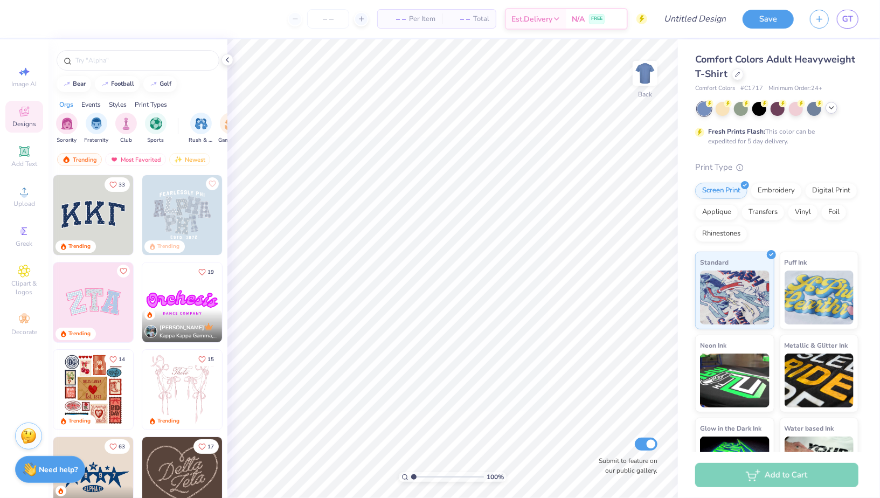
click at [832, 112] on div at bounding box center [832, 108] width 12 height 12
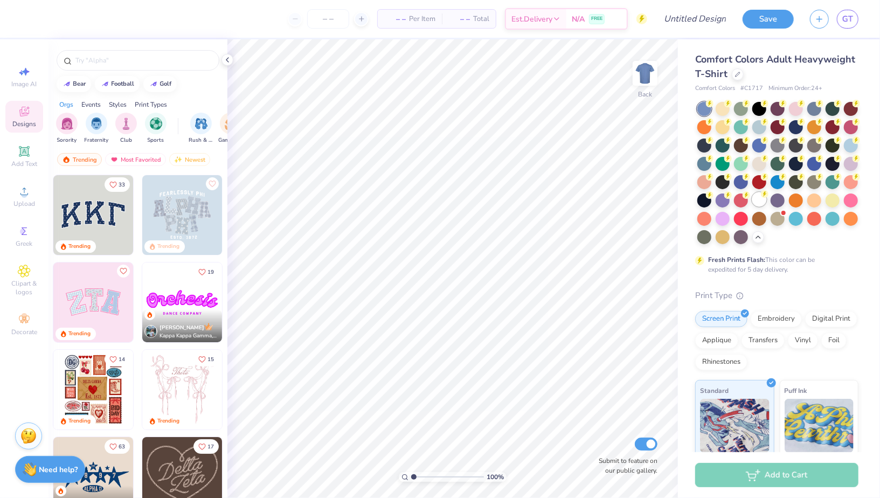
click at [763, 203] on div at bounding box center [760, 199] width 14 height 14
click at [223, 58] on icon at bounding box center [227, 60] width 9 height 9
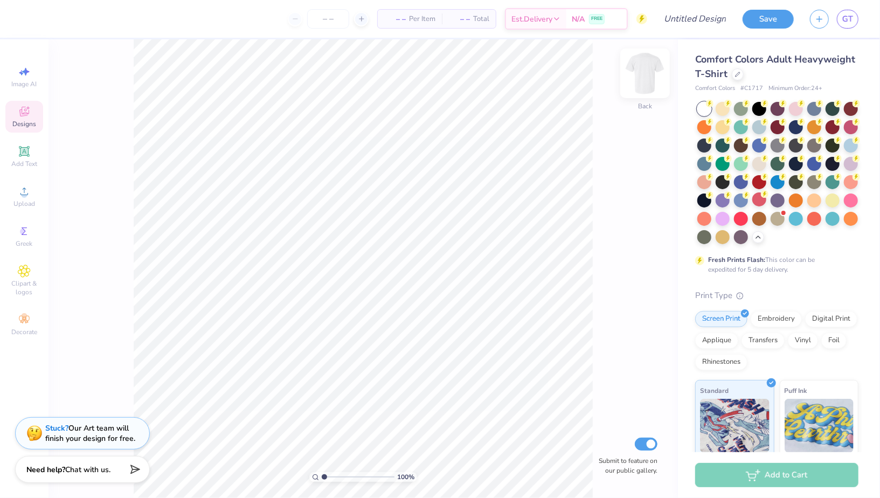
click at [648, 74] on img at bounding box center [645, 73] width 43 height 43
click at [26, 196] on circle at bounding box center [24, 195] width 6 height 6
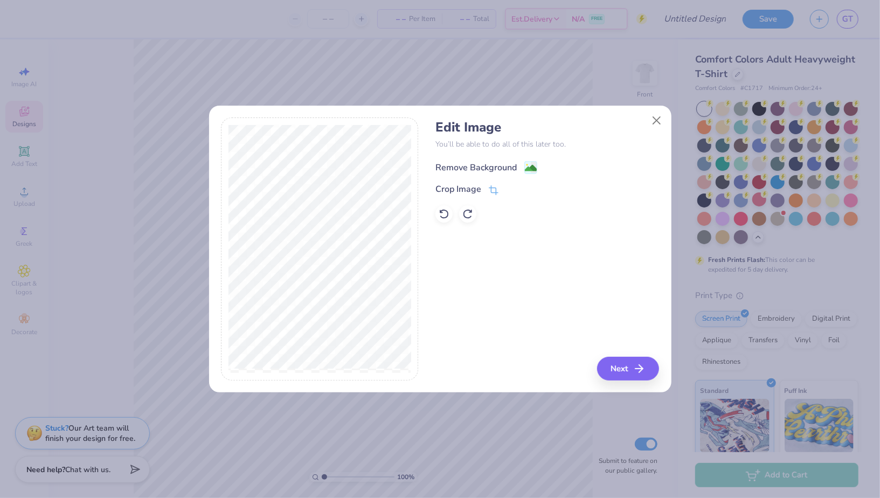
click at [517, 163] on div "Remove Background" at bounding box center [487, 167] width 102 height 13
click at [494, 192] on icon at bounding box center [494, 192] width 10 height 10
click at [512, 192] on icon at bounding box center [511, 189] width 6 height 6
click at [618, 372] on button "Next" at bounding box center [630, 369] width 62 height 24
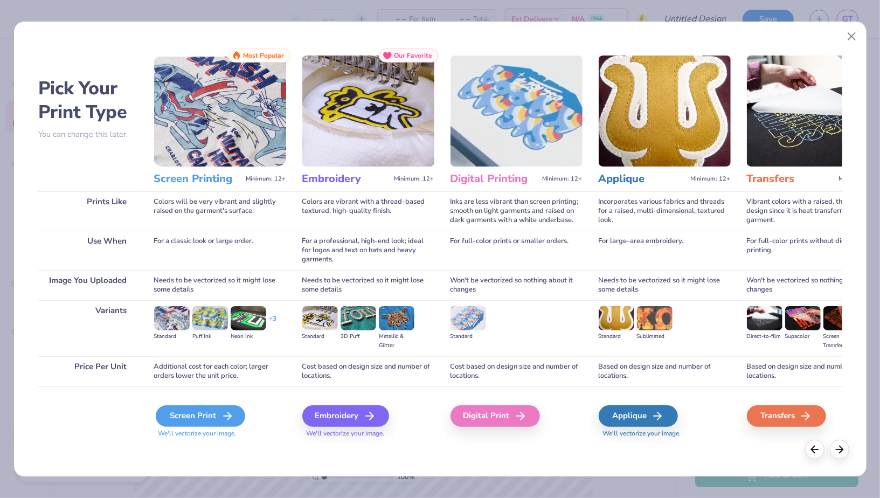
click at [226, 417] on icon at bounding box center [227, 416] width 13 height 13
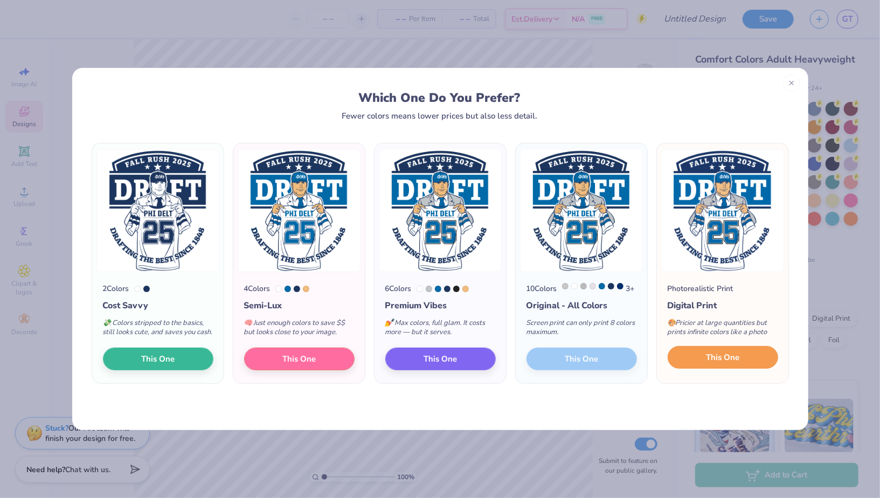
click at [689, 369] on button "This One" at bounding box center [723, 357] width 111 height 23
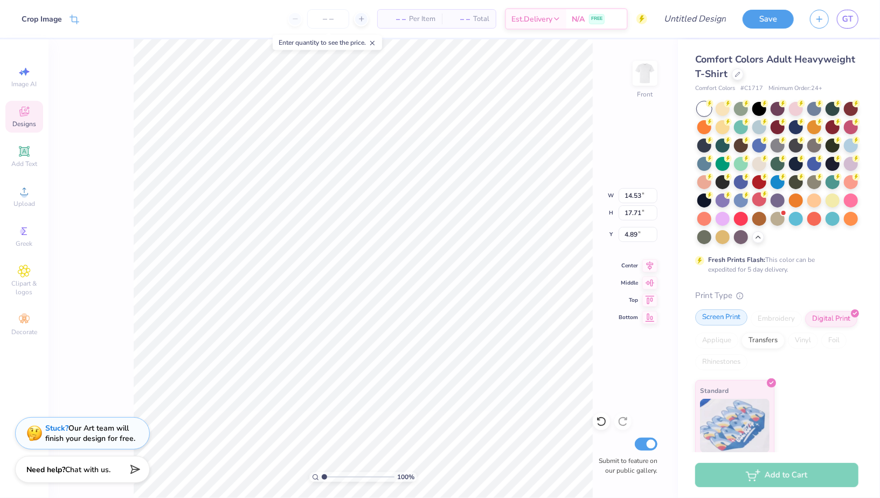
click at [722, 319] on div "Screen Print" at bounding box center [721, 317] width 52 height 16
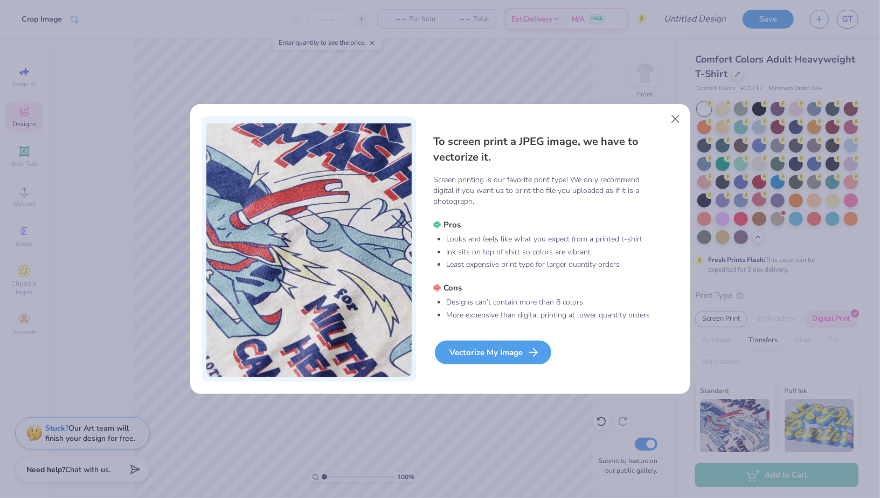
click at [514, 359] on div "Vectorize My Image" at bounding box center [493, 353] width 116 height 24
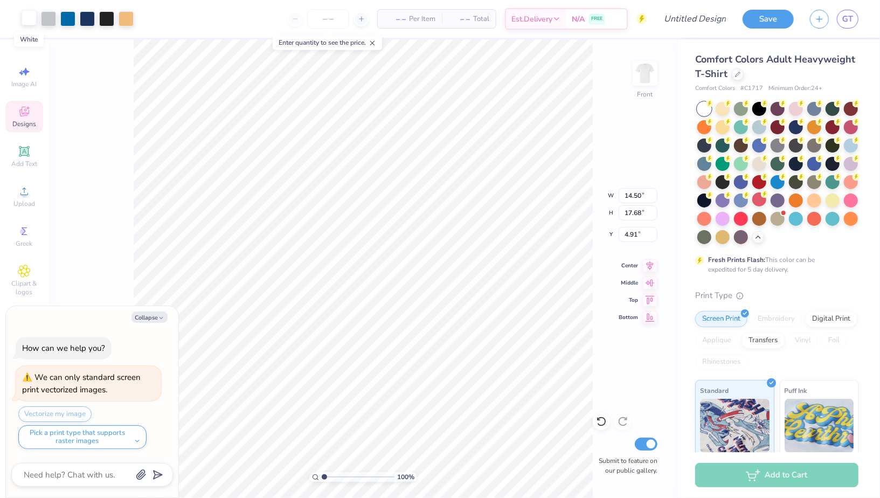
click at [29, 17] on div at bounding box center [29, 17] width 15 height 15
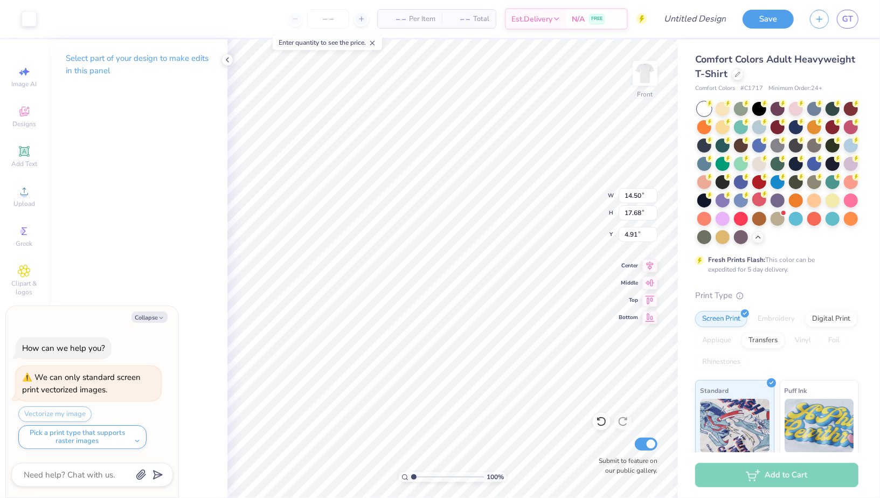
type textarea "x"
type input "2.37"
type input "3.46"
type input "15.16"
type textarea "x"
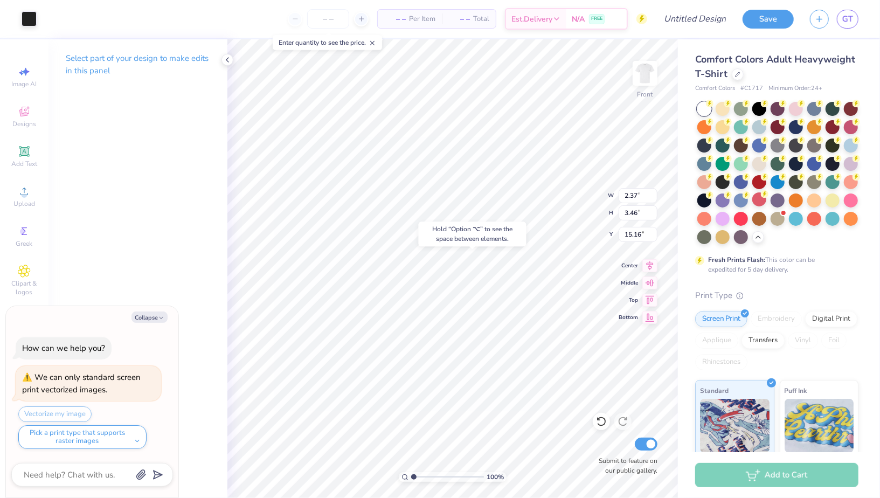
type input "13.22"
type textarea "x"
type input "3.00"
type textarea "x"
type input "13.45"
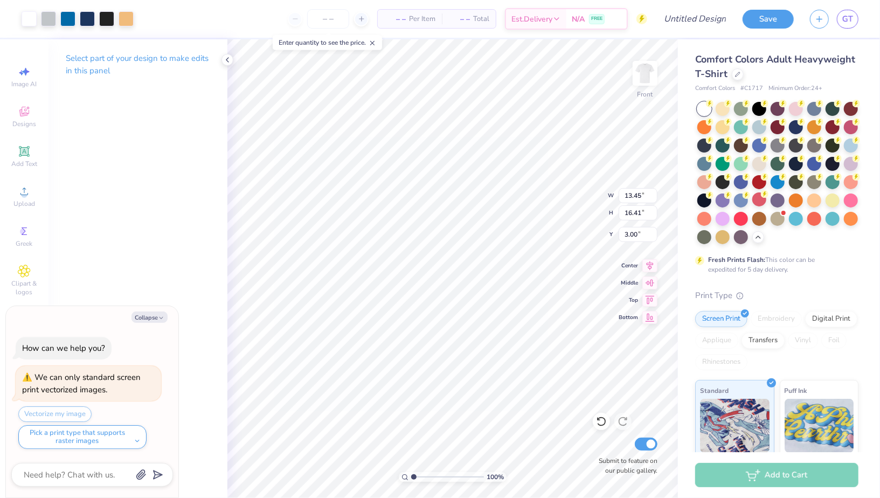
type input "16.41"
